Goal: Navigation & Orientation: Go to known website

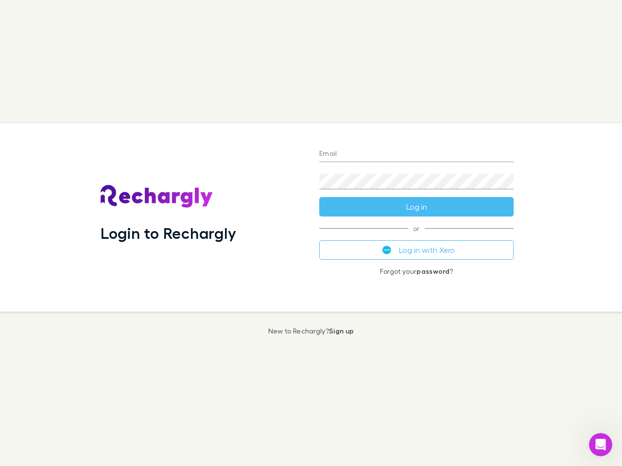
click at [311, 233] on div "Login to Rechargly" at bounding box center [202, 217] width 219 height 188
click at [416, 154] on input "Email" at bounding box center [416, 155] width 194 height 16
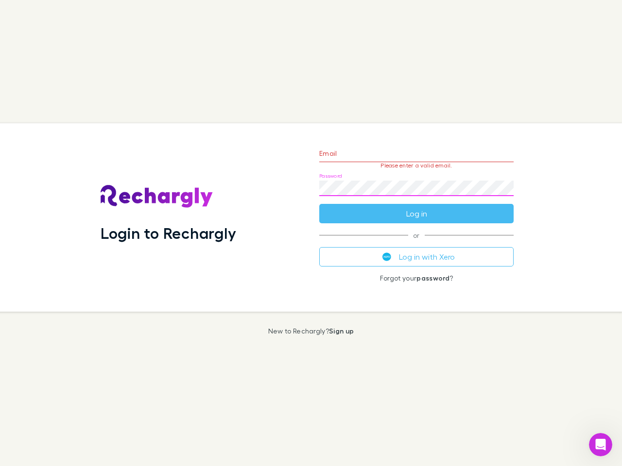
click at [416, 207] on form "Email Please enter a valid email. Password Log in" at bounding box center [416, 181] width 194 height 84
click at [416, 250] on div "Email Please enter a valid email. Password Log in or Log in with Xero Forgot yo…" at bounding box center [416, 217] width 210 height 188
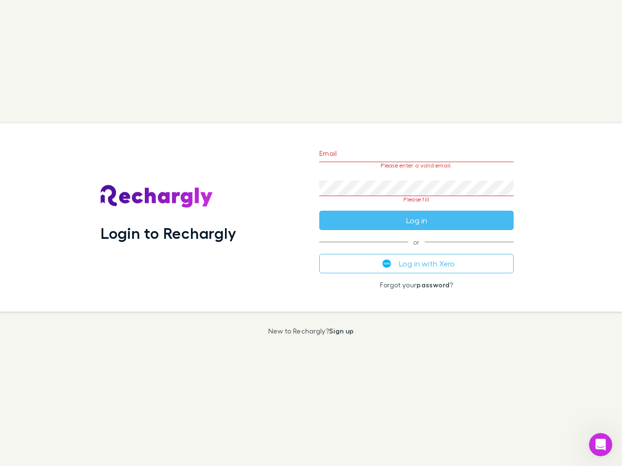
click at [600, 445] on icon "Open Intercom Messenger" at bounding box center [600, 445] width 16 height 16
